Goal: Find contact information: Find contact information

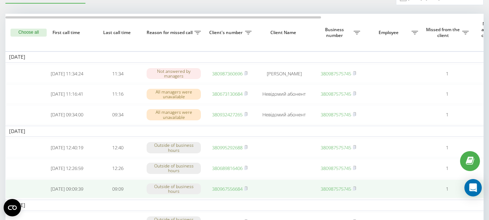
click at [231, 192] on link "380967556684" at bounding box center [227, 188] width 30 height 7
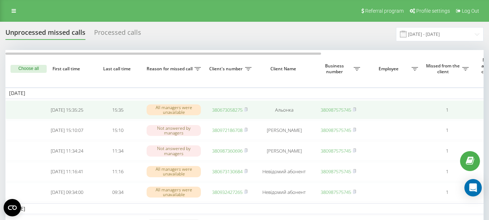
click at [230, 109] on link "380673058275" at bounding box center [227, 109] width 30 height 7
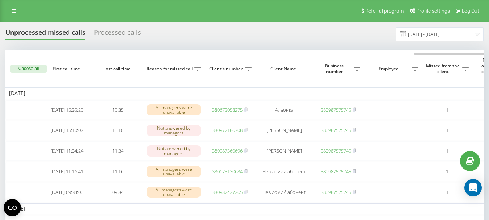
scroll to position [0, 246]
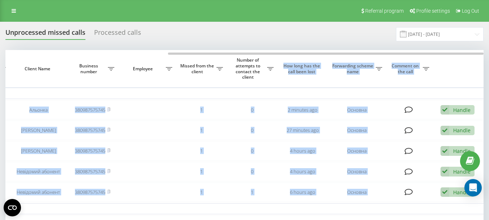
drag, startPoint x: 249, startPoint y: 52, endPoint x: 282, endPoint y: 56, distance: 33.2
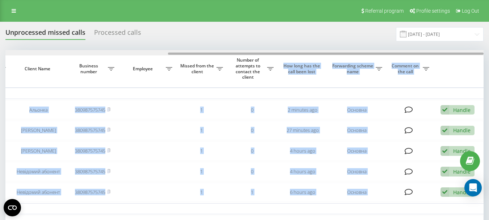
click at [160, 53] on div at bounding box center [244, 52] width 478 height 5
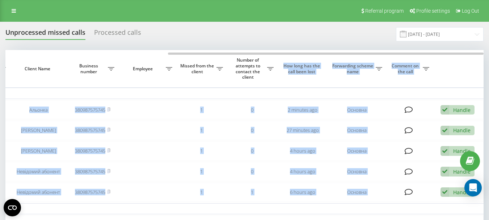
scroll to position [0, 0]
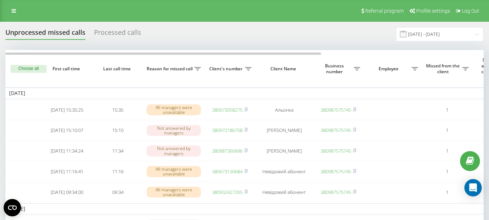
click at [199, 40] on div "Unprocessed missed calls Processed calls 01.09.2025 - 30.09.2025" at bounding box center [244, 34] width 478 height 14
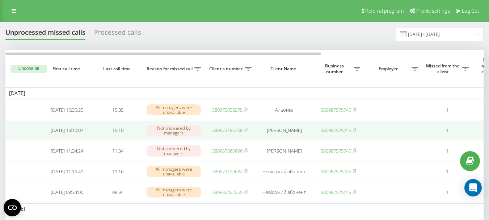
click at [228, 133] on link "380972186708" at bounding box center [227, 130] width 30 height 7
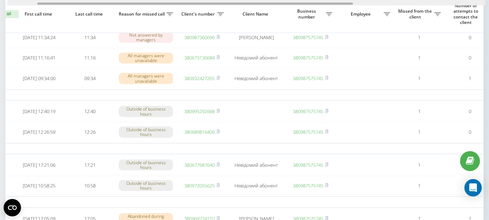
scroll to position [0, 11]
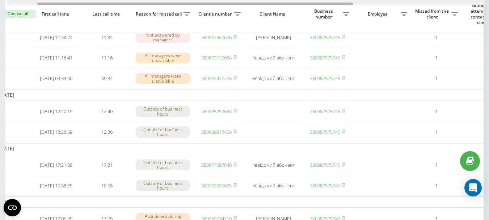
drag, startPoint x: 279, startPoint y: 3, endPoint x: 286, endPoint y: 7, distance: 7.9
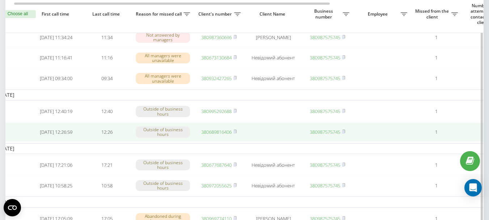
click at [214, 135] on link "380689816406" at bounding box center [216, 131] width 30 height 7
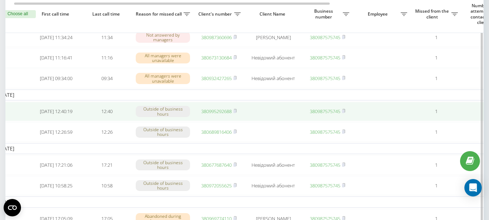
click at [218, 114] on link "380995292688" at bounding box center [216, 111] width 30 height 7
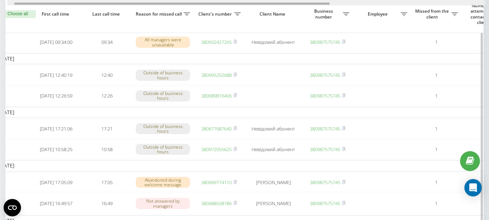
scroll to position [0, 246]
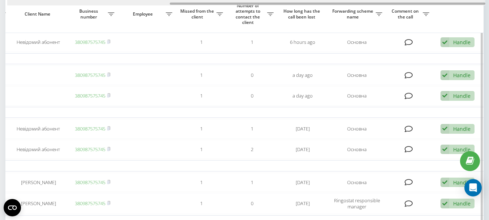
drag, startPoint x: 323, startPoint y: 2, endPoint x: 350, endPoint y: 5, distance: 27.6
click at [350, 5] on div at bounding box center [246, 2] width 478 height 5
drag, startPoint x: 347, startPoint y: 5, endPoint x: 280, endPoint y: 3, distance: 67.7
click at [280, 3] on div at bounding box center [246, 2] width 478 height 5
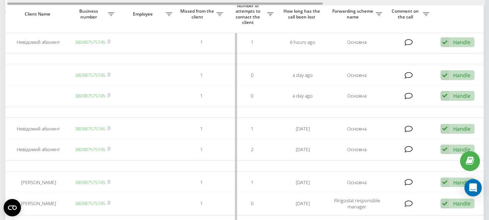
click at [162, 1] on div at bounding box center [246, 2] width 478 height 5
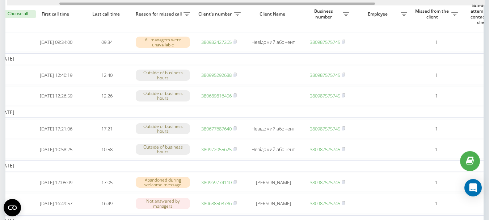
scroll to position [0, 0]
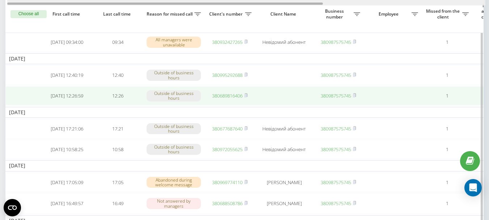
drag, startPoint x: 165, startPoint y: 3, endPoint x: 131, endPoint y: 99, distance: 101.7
click at [133, 4] on div at bounding box center [164, 4] width 315 height 2
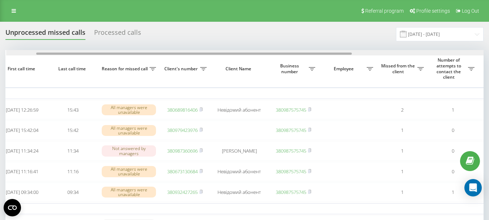
scroll to position [0, 44]
drag, startPoint x: 253, startPoint y: 54, endPoint x: 282, endPoint y: 55, distance: 29.0
click at [282, 55] on div at bounding box center [191, 53] width 315 height 2
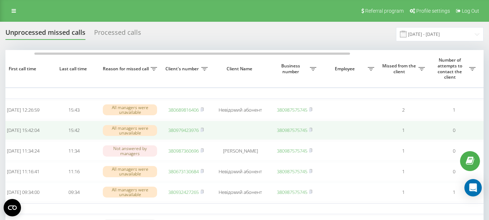
click at [183, 132] on link "380979423976" at bounding box center [183, 130] width 30 height 7
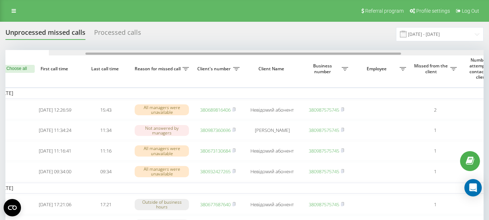
scroll to position [0, 10]
drag, startPoint x: 238, startPoint y: 53, endPoint x: 245, endPoint y: 55, distance: 7.1
click at [245, 55] on div at bounding box center [244, 52] width 478 height 5
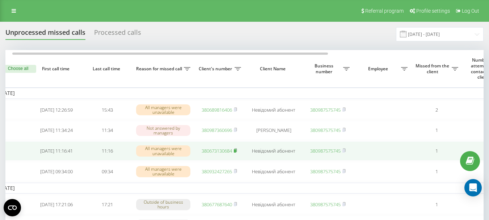
click at [237, 152] on icon at bounding box center [235, 149] width 3 height 3
